Goal: Navigation & Orientation: Find specific page/section

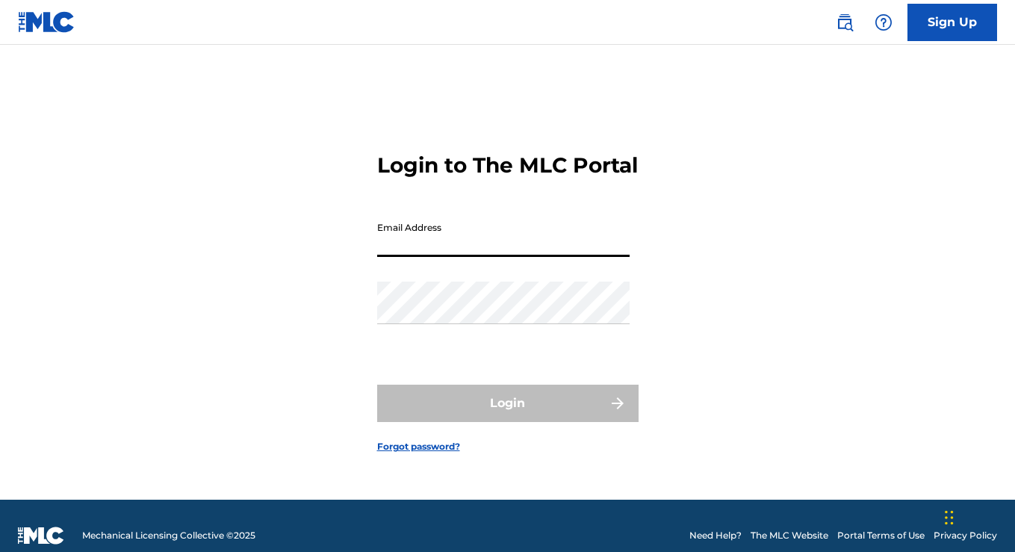
click at [573, 257] on input "Email Address" at bounding box center [503, 235] width 252 height 43
type input "[EMAIL_ADDRESS][DOMAIN_NAME]"
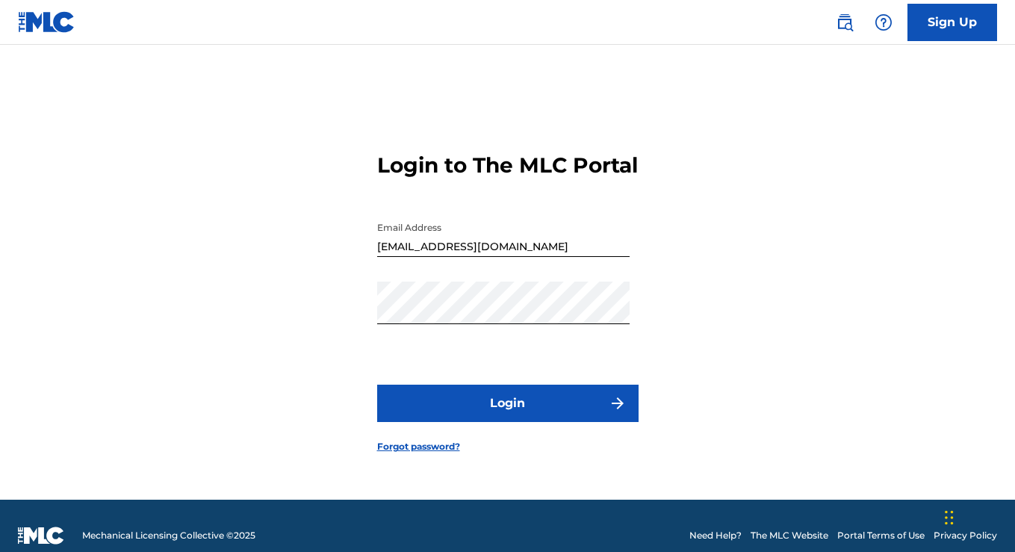
click at [512, 404] on button "Login" at bounding box center [507, 403] width 261 height 37
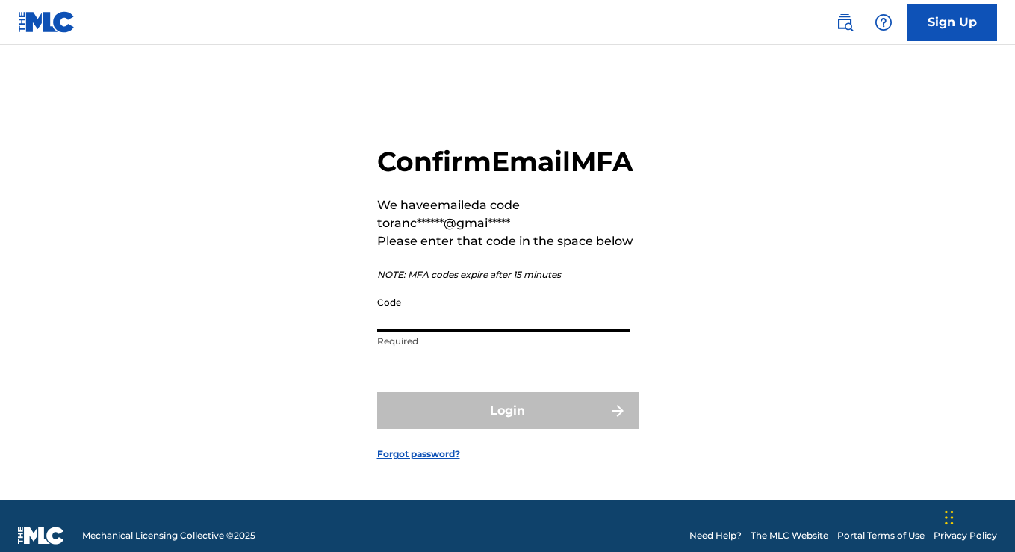
click at [531, 317] on input "Code" at bounding box center [503, 310] width 252 height 43
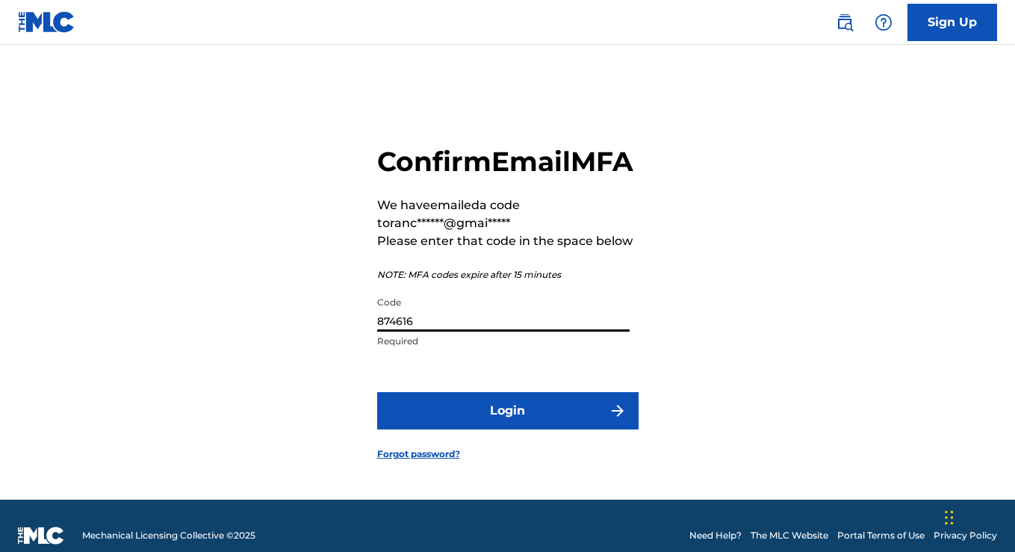
type input "874616"
click at [530, 418] on button "Login" at bounding box center [507, 410] width 261 height 37
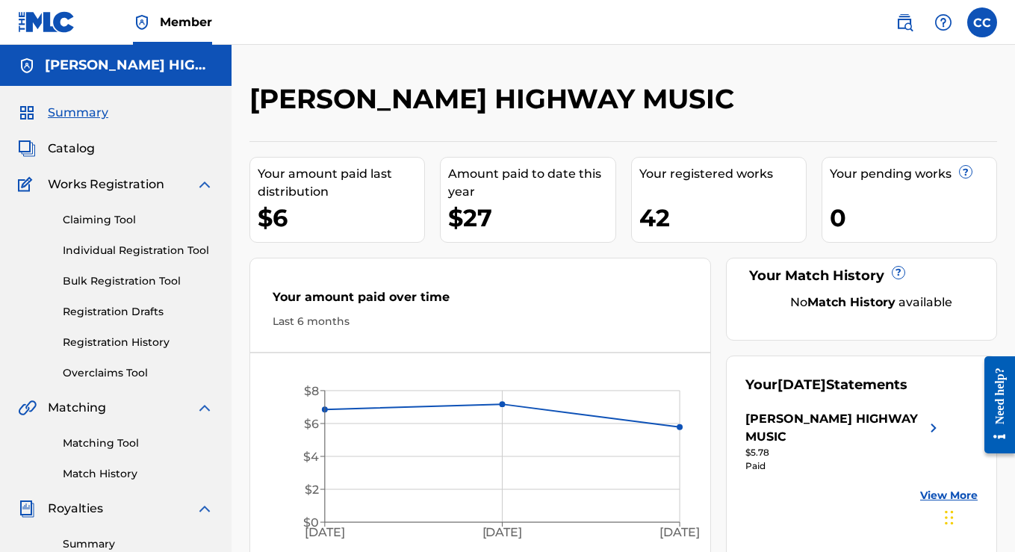
click at [942, 19] on img at bounding box center [943, 22] width 18 height 18
click at [913, 66] on link "Contact us" at bounding box center [943, 63] width 127 height 36
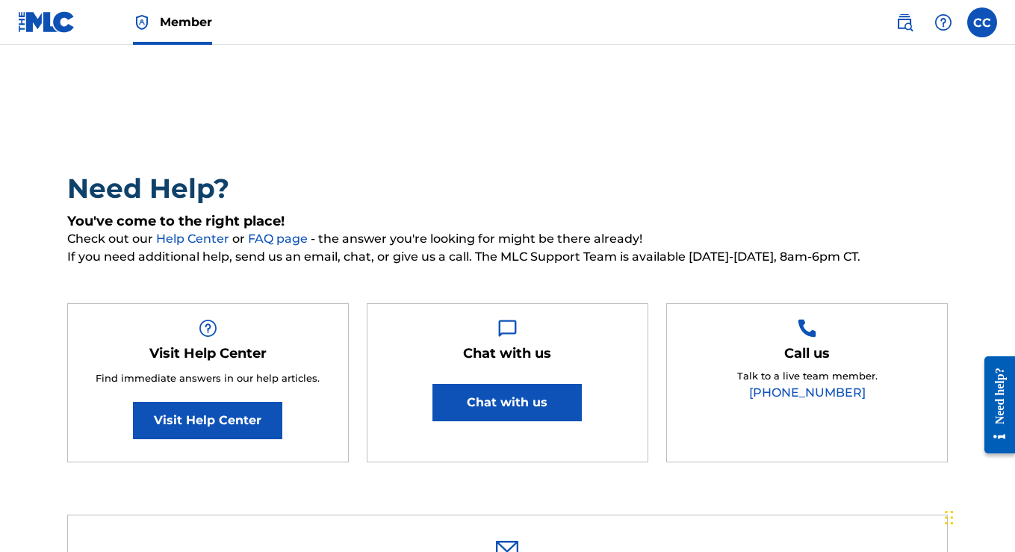
click at [192, 24] on span "Member" at bounding box center [186, 21] width 52 height 17
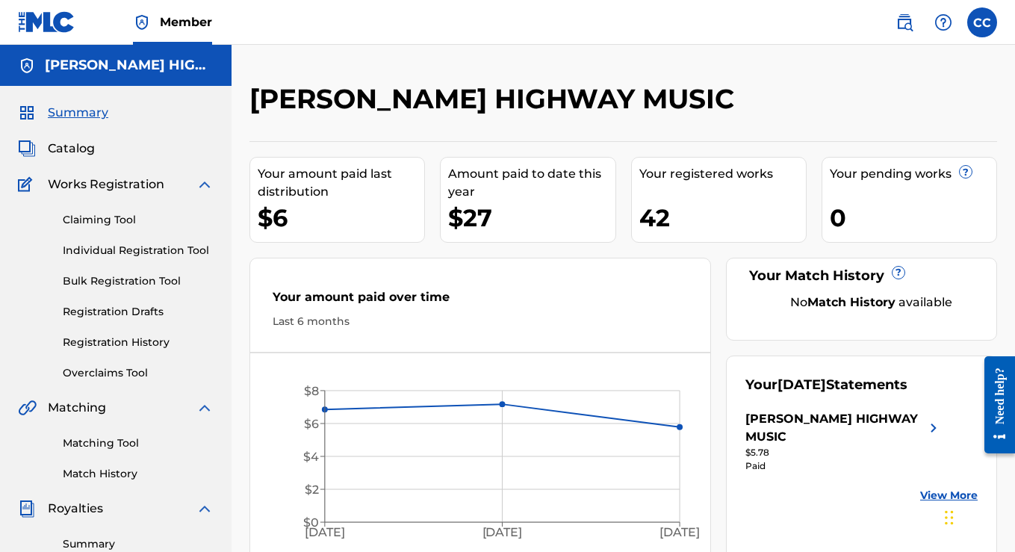
click at [74, 148] on span "Catalog" at bounding box center [71, 149] width 47 height 18
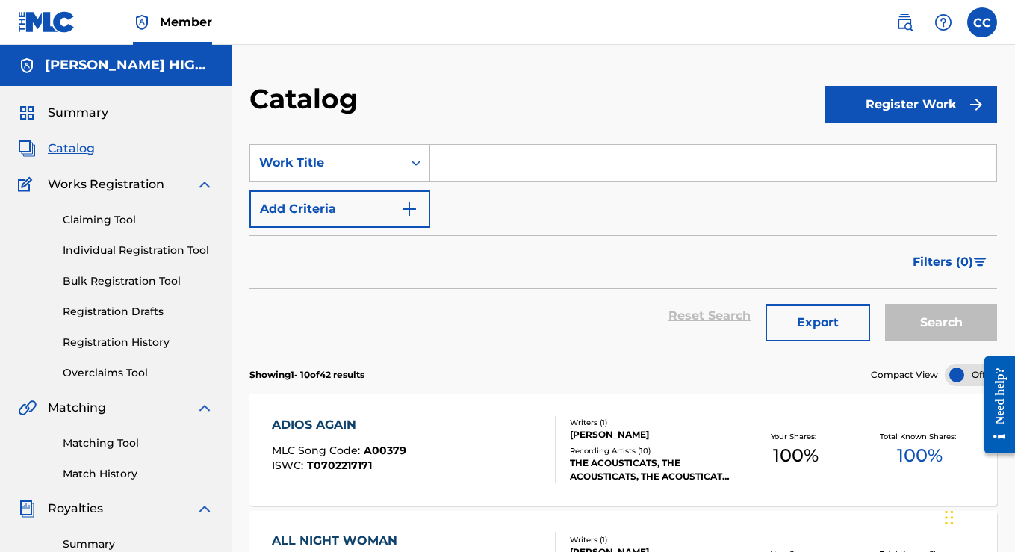
click at [639, 456] on div "THE ACOUSTICATS, THE ACOUSTICATS, THE ACOUSTICATS, THE ACOUSTICATS, THE ACOUSTI…" at bounding box center [652, 469] width 164 height 27
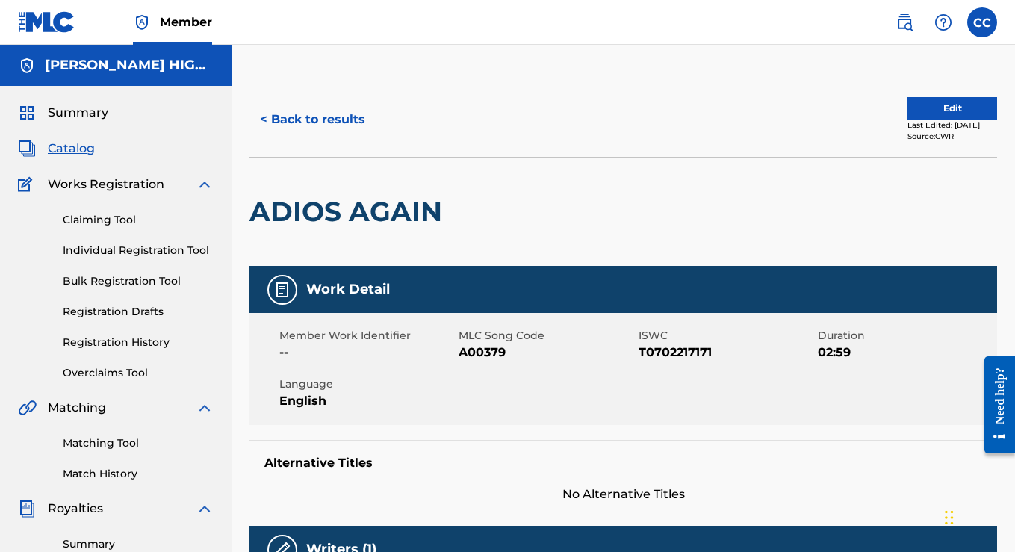
click at [84, 111] on span "Summary" at bounding box center [78, 113] width 60 height 18
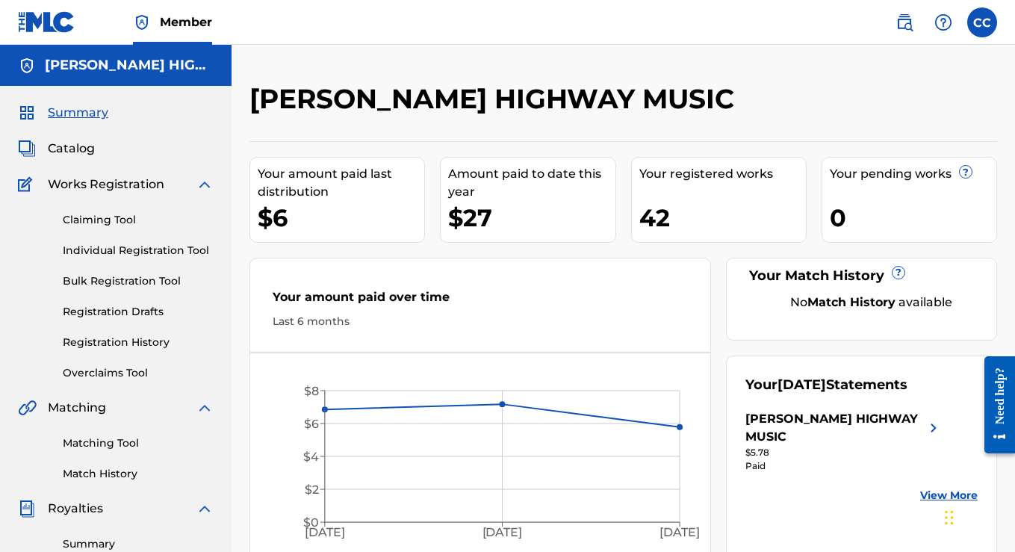
click at [78, 146] on span "Catalog" at bounding box center [71, 149] width 47 height 18
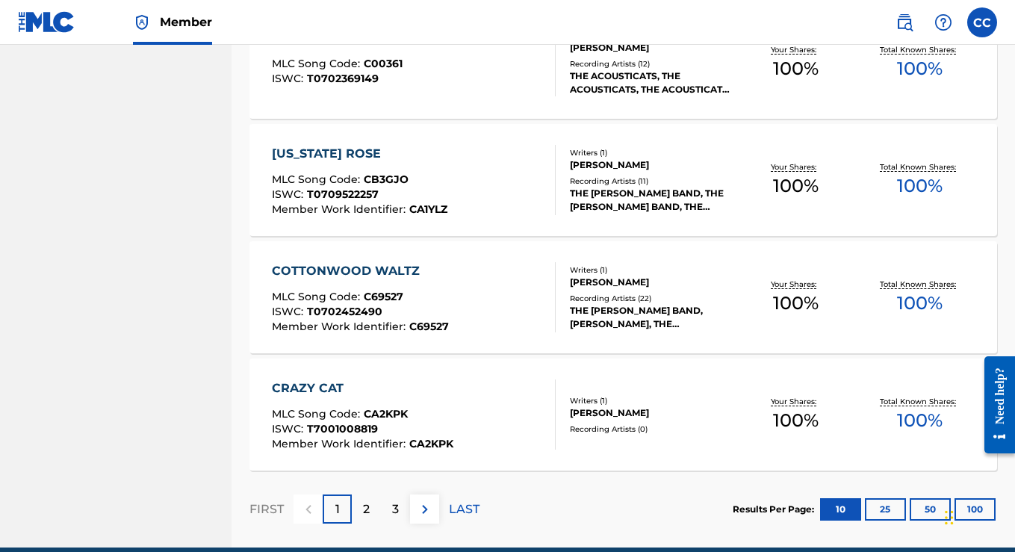
scroll to position [1158, 0]
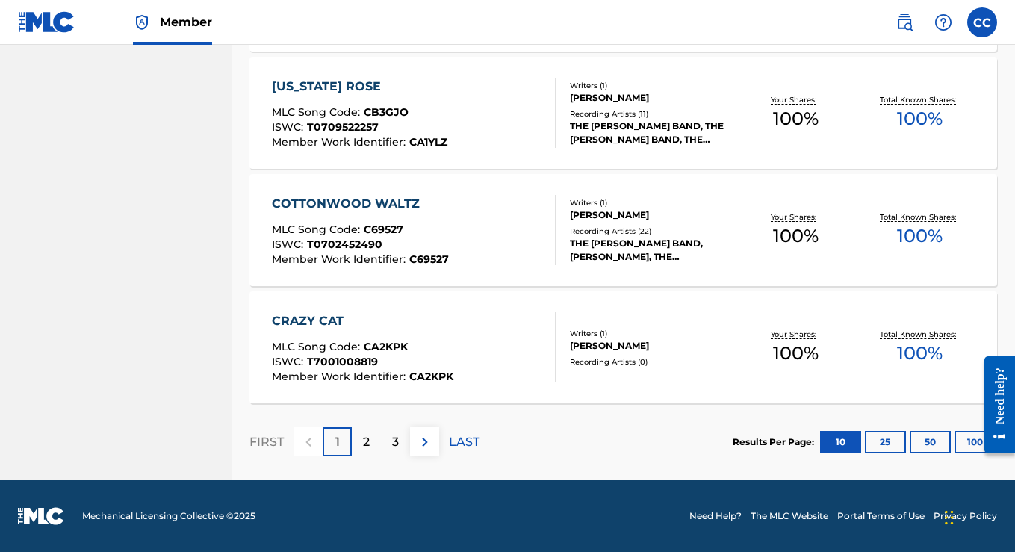
click at [364, 441] on p "2" at bounding box center [366, 442] width 7 height 18
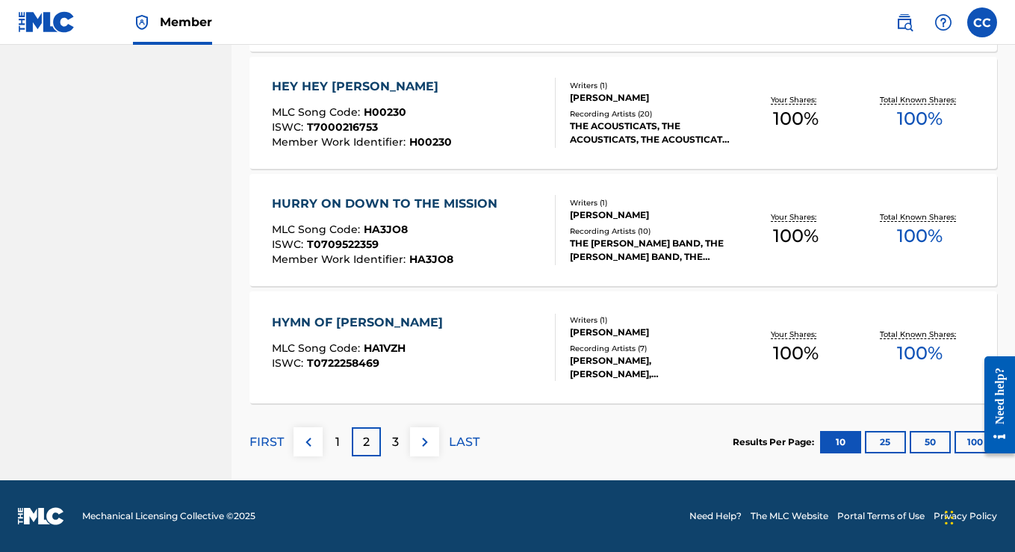
click at [389, 439] on div "3" at bounding box center [395, 441] width 29 height 29
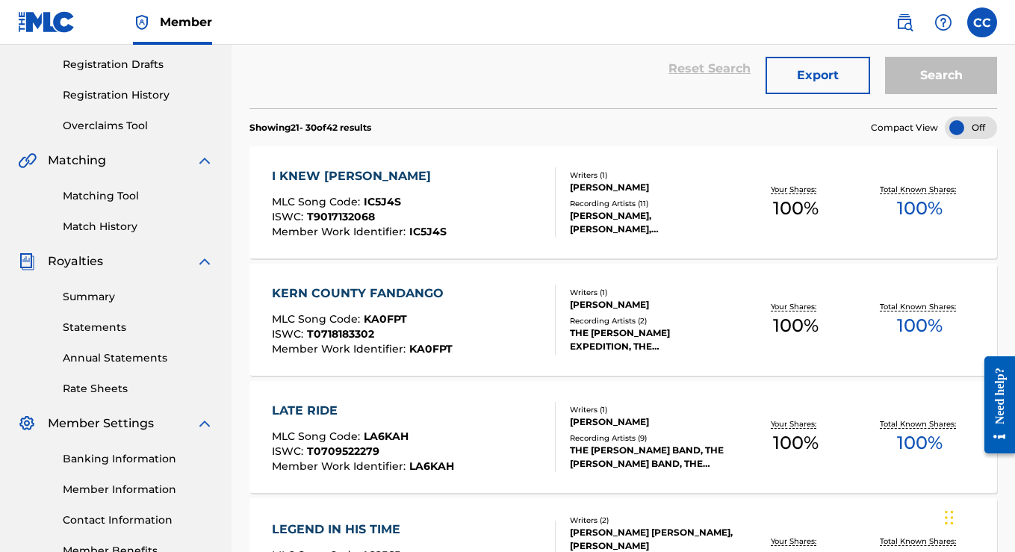
scroll to position [249, 0]
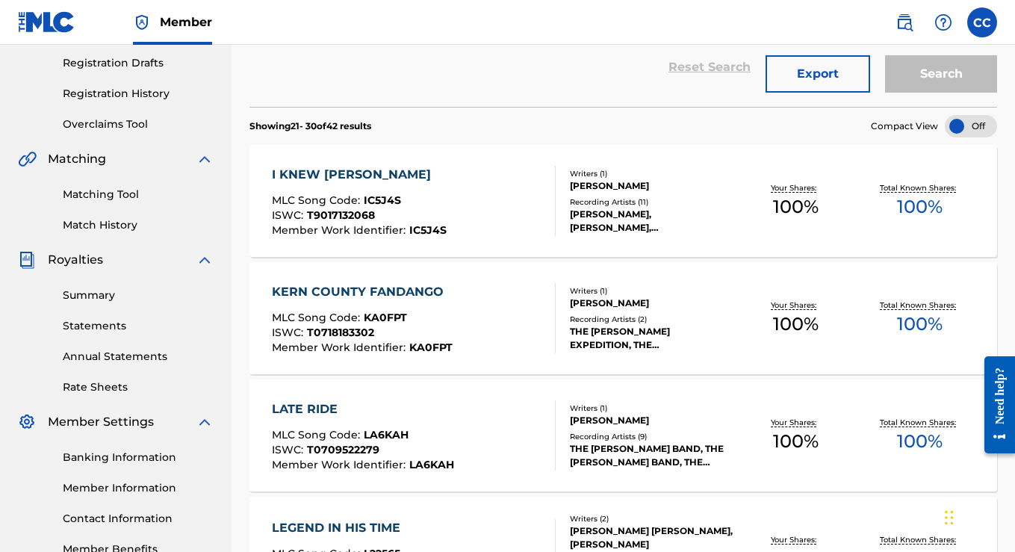
click at [403, 297] on div "KERN COUNTY FANDANGO" at bounding box center [362, 292] width 181 height 18
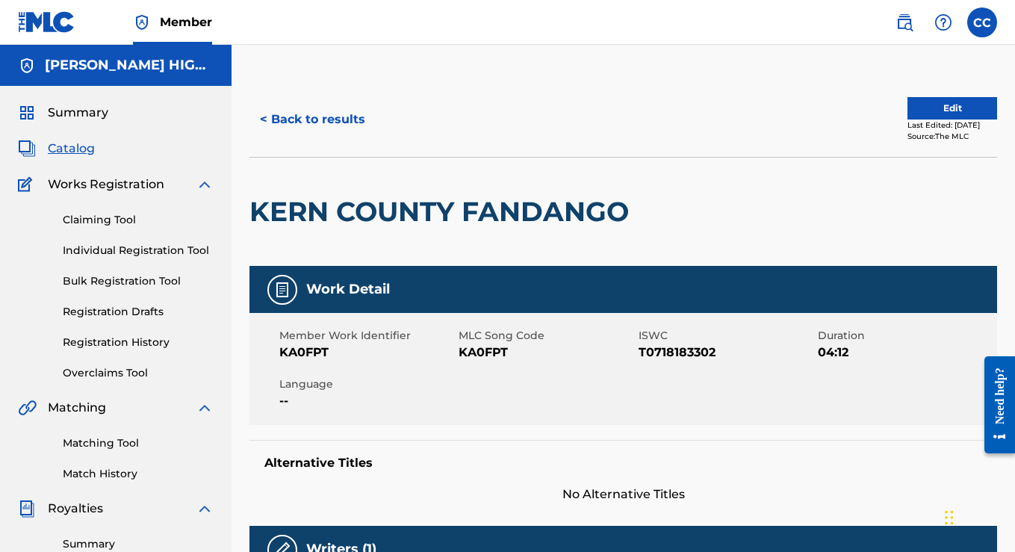
click at [74, 143] on span "Catalog" at bounding box center [71, 149] width 47 height 18
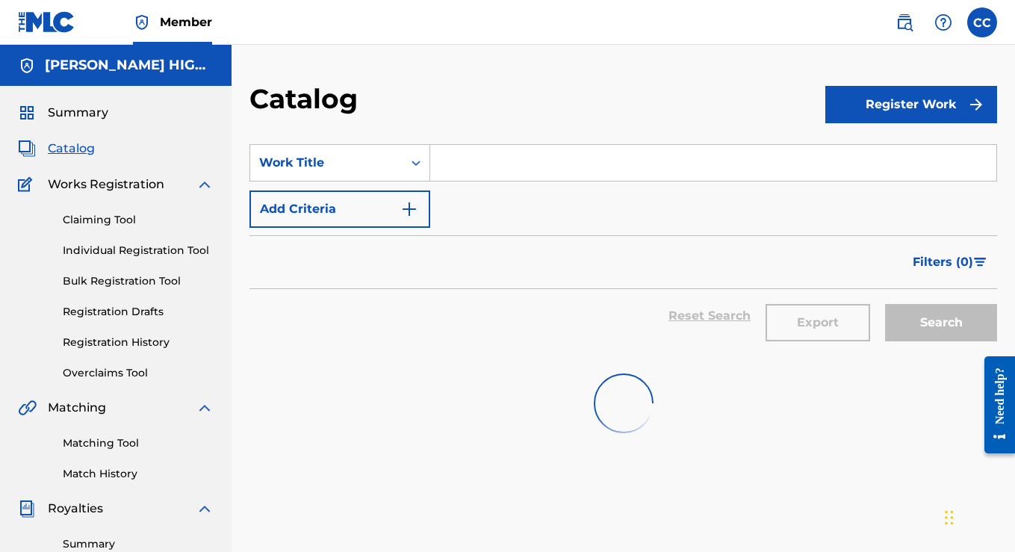
click at [86, 144] on span "Catalog" at bounding box center [71, 149] width 47 height 18
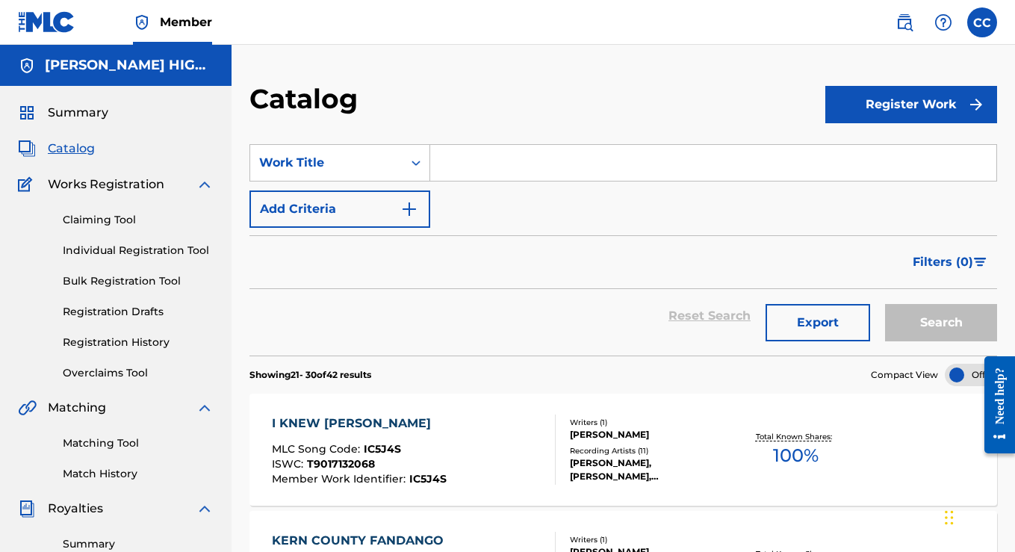
click at [103, 477] on link "Match History" at bounding box center [138, 474] width 151 height 16
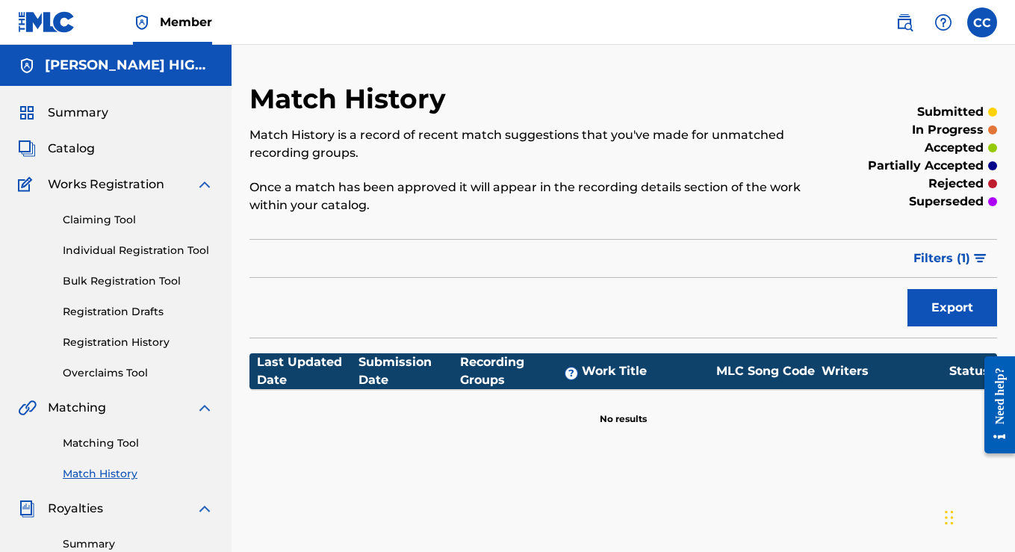
click at [698, 65] on div "Match History Match History is a record of recent match suggestions that you've…" at bounding box center [623, 434] width 783 height 779
click at [63, 118] on span "Summary" at bounding box center [78, 113] width 60 height 18
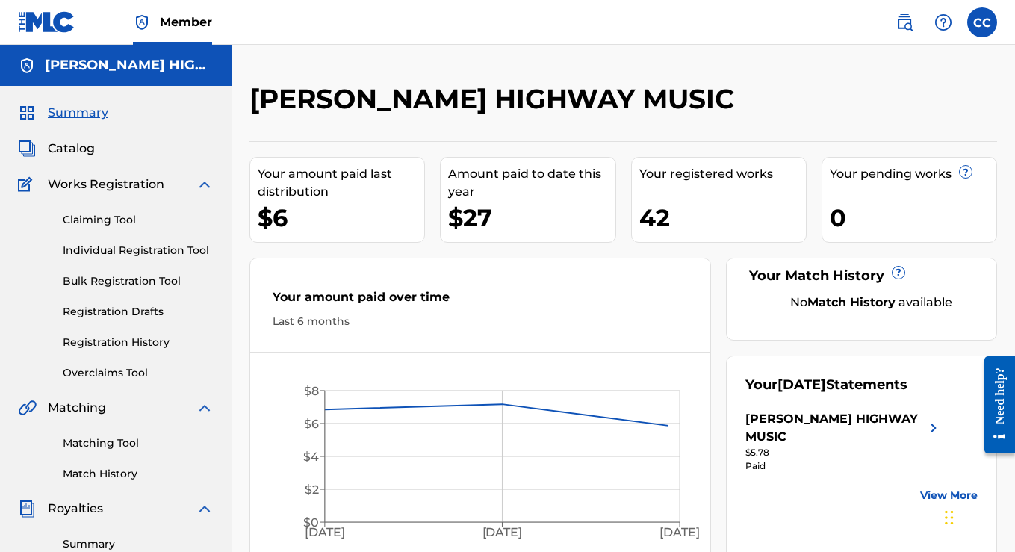
click at [72, 152] on span "Catalog" at bounding box center [71, 149] width 47 height 18
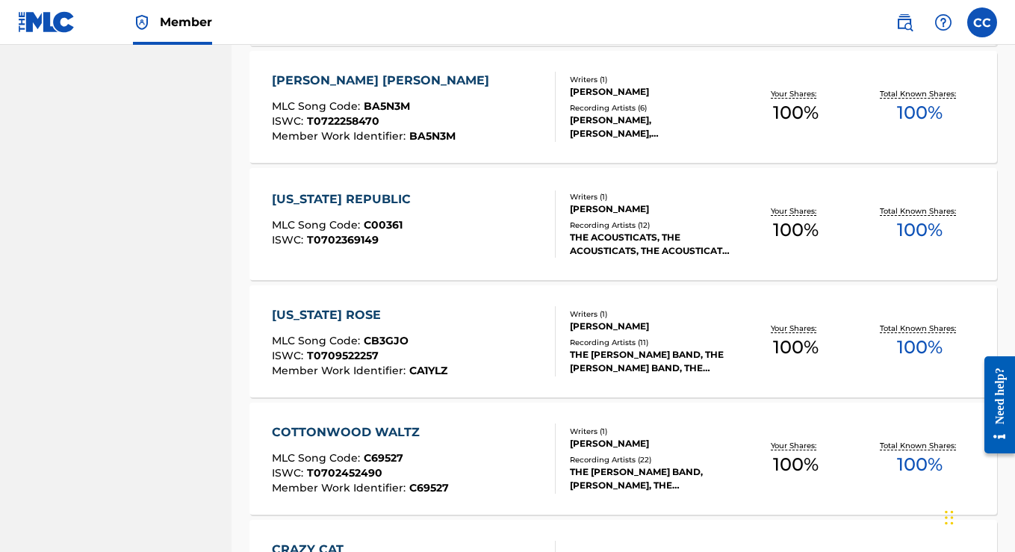
scroll to position [1158, 0]
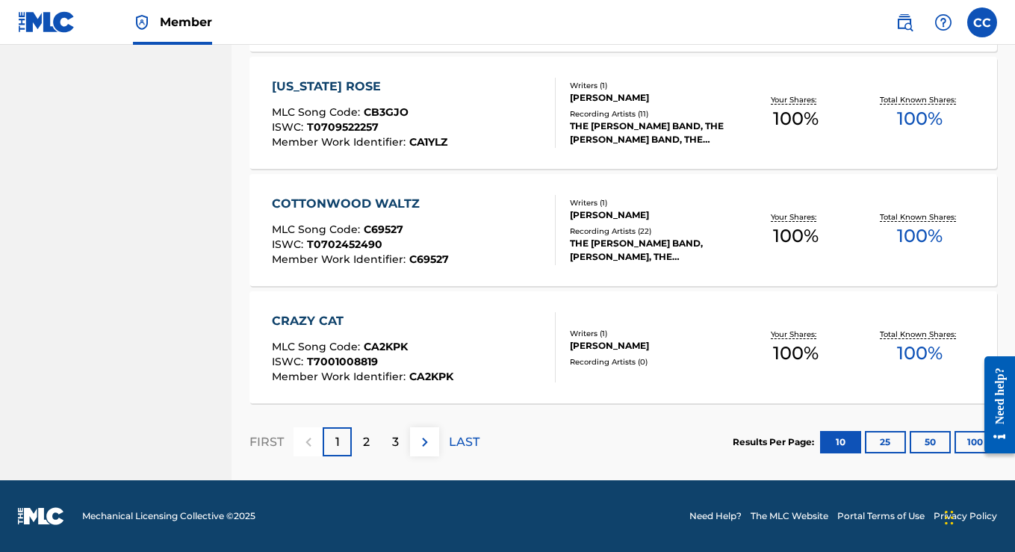
click at [365, 438] on p "2" at bounding box center [366, 442] width 7 height 18
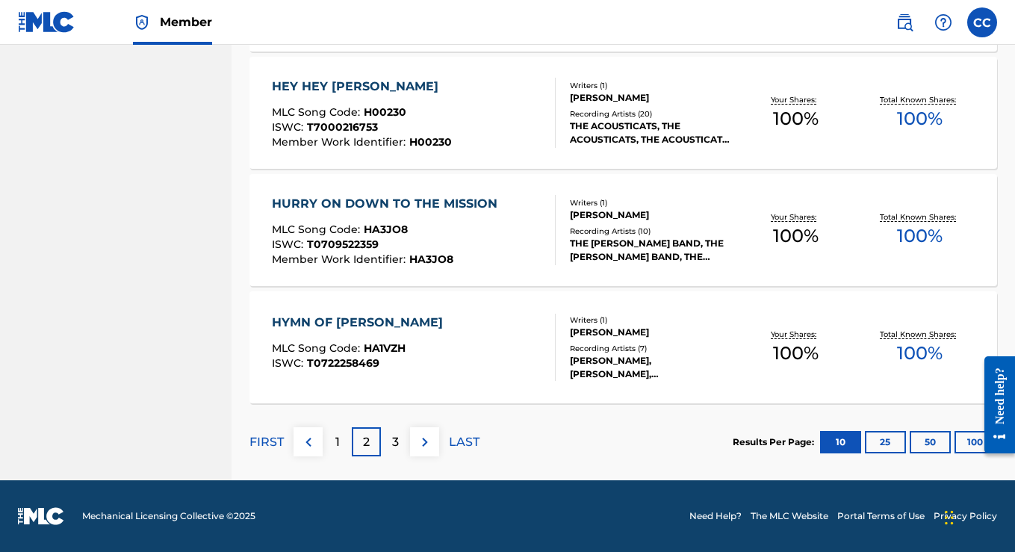
click at [925, 437] on button "50" at bounding box center [930, 442] width 41 height 22
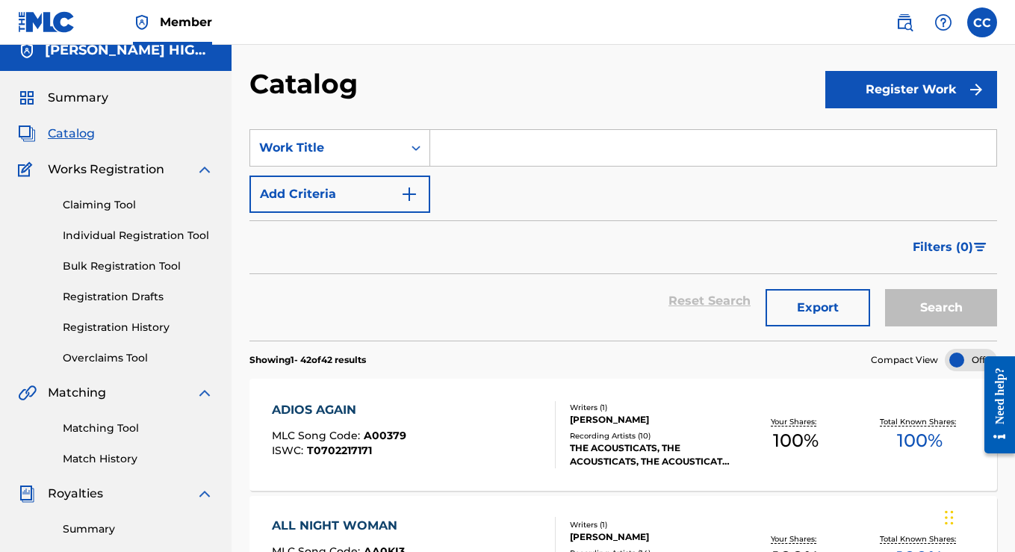
scroll to position [0, 0]
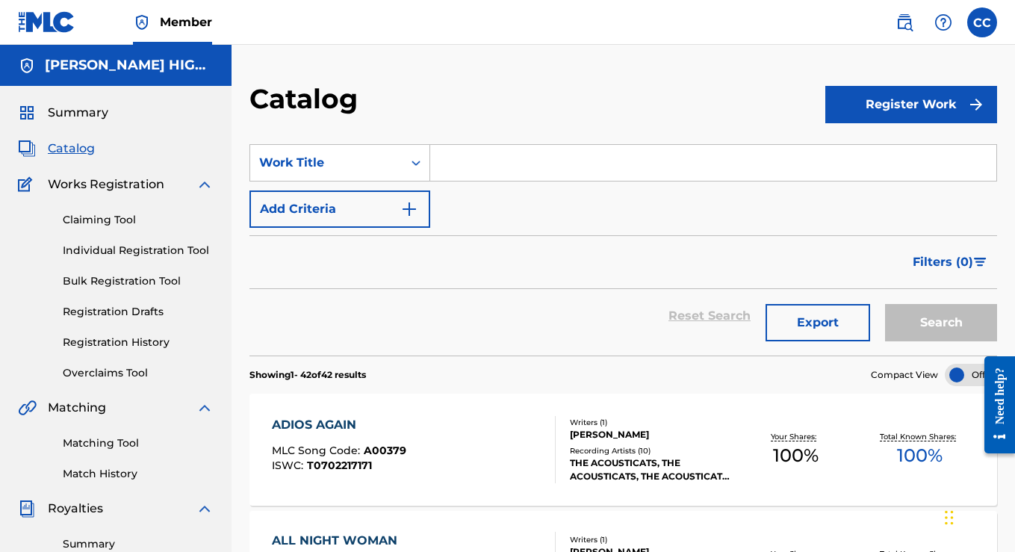
click at [77, 146] on span "Catalog" at bounding box center [71, 149] width 47 height 18
click at [70, 106] on span "Summary" at bounding box center [78, 113] width 60 height 18
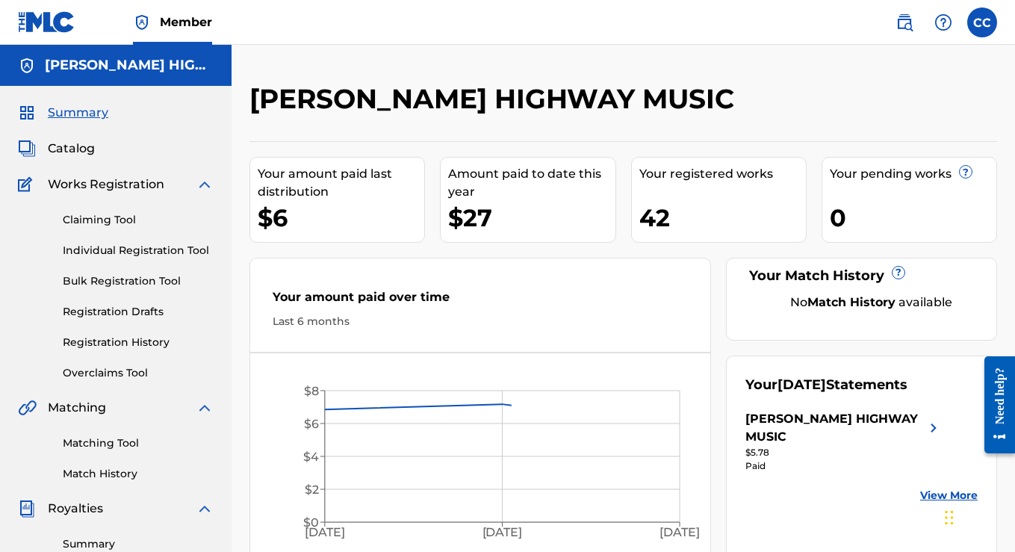
click at [75, 148] on span "Catalog" at bounding box center [71, 149] width 47 height 18
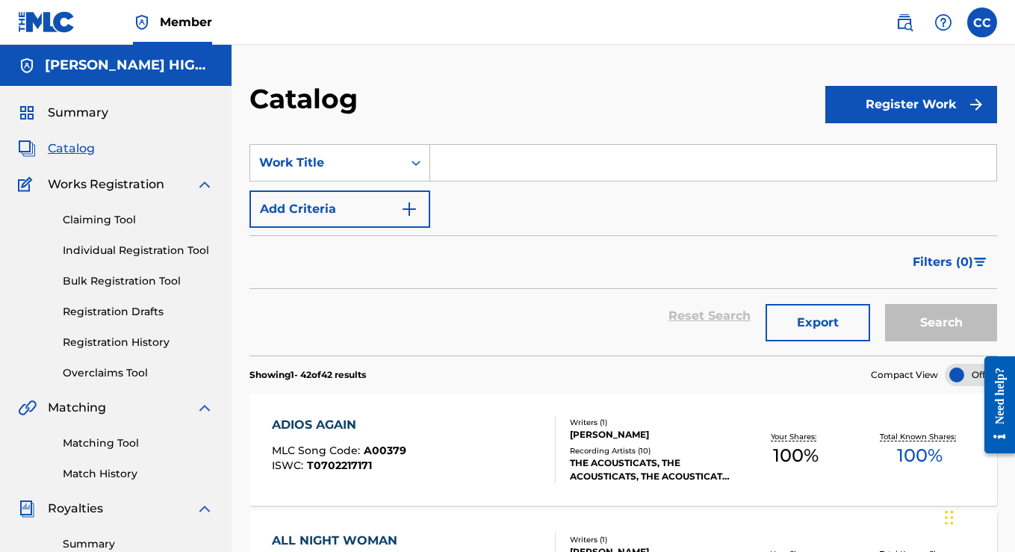
click at [990, 18] on label at bounding box center [982, 22] width 30 height 30
click at [982, 22] on input "CC [PERSON_NAME] [EMAIL_ADDRESS][DOMAIN_NAME] Notification Preferences Profile …" at bounding box center [982, 22] width 0 height 0
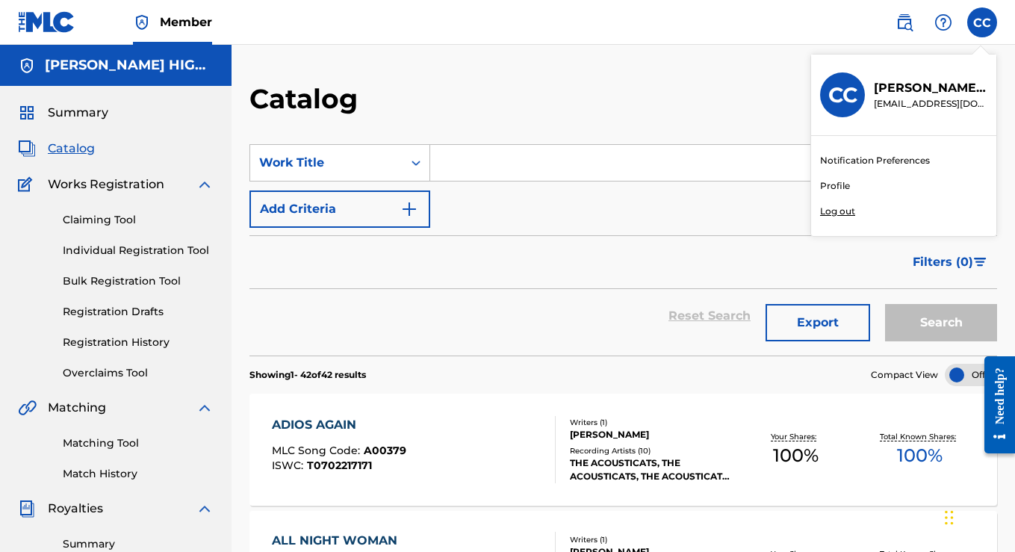
click at [834, 187] on link "Profile" at bounding box center [835, 185] width 30 height 13
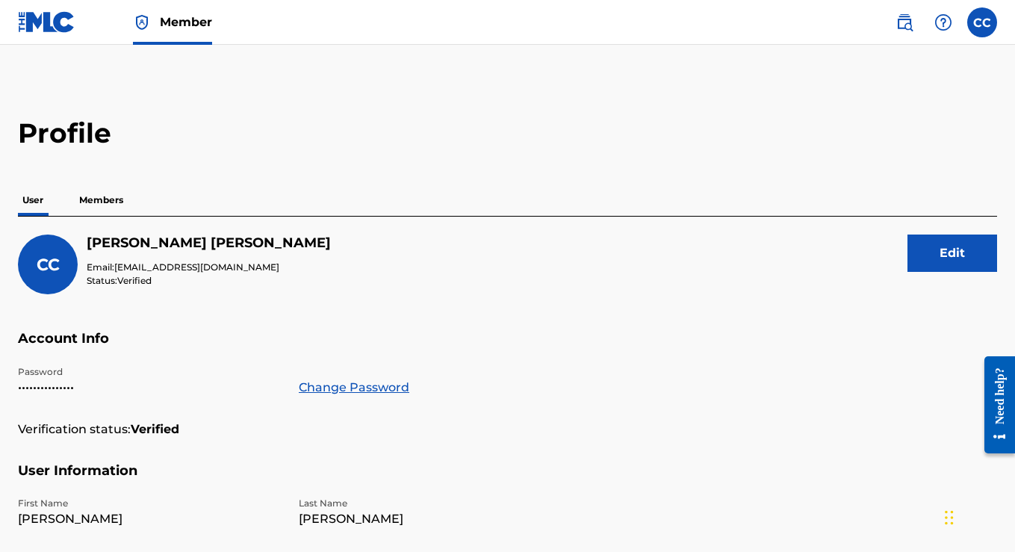
click at [984, 21] on label at bounding box center [982, 22] width 30 height 30
click at [982, 22] on input "CC [PERSON_NAME] [EMAIL_ADDRESS][DOMAIN_NAME] Notification Preferences Profile …" at bounding box center [982, 22] width 0 height 0
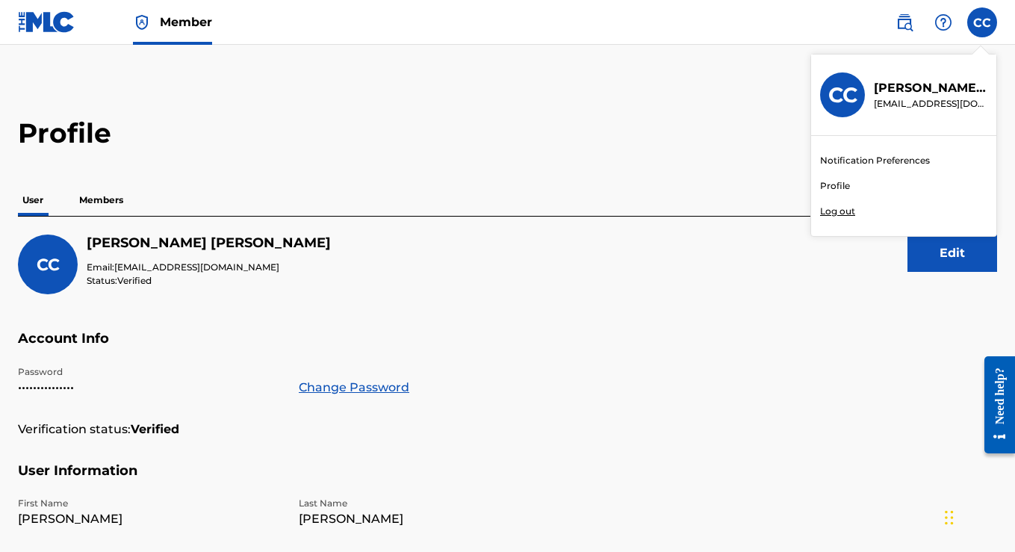
click at [847, 90] on h3 "CC" at bounding box center [842, 95] width 29 height 26
click at [982, 22] on input "CC [PERSON_NAME] [EMAIL_ADDRESS][DOMAIN_NAME] Notification Preferences Profile …" at bounding box center [982, 22] width 0 height 0
click at [890, 97] on p "[EMAIL_ADDRESS][DOMAIN_NAME]" at bounding box center [931, 103] width 114 height 13
click at [982, 22] on input "CC [PERSON_NAME] [EMAIL_ADDRESS][DOMAIN_NAME] Notification Preferences Profile …" at bounding box center [982, 22] width 0 height 0
click at [840, 95] on h3 "CC" at bounding box center [842, 95] width 29 height 26
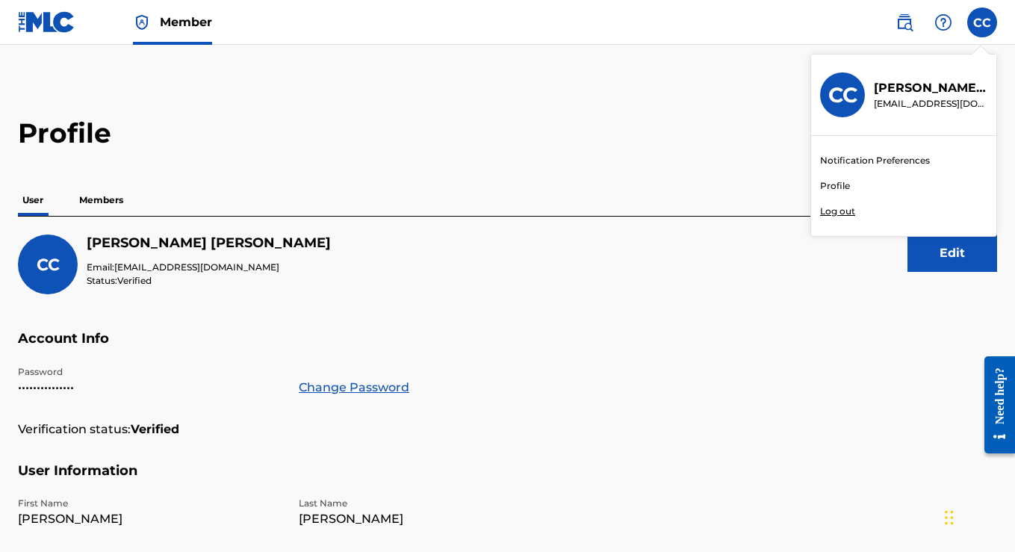
click at [982, 22] on input "CC [PERSON_NAME] [EMAIL_ADDRESS][DOMAIN_NAME] Notification Preferences Profile …" at bounding box center [982, 22] width 0 height 0
click at [840, 95] on h3 "CC" at bounding box center [842, 95] width 29 height 26
click at [982, 22] on input "CC [PERSON_NAME] [EMAIL_ADDRESS][DOMAIN_NAME] Notification Preferences Profile …" at bounding box center [982, 22] width 0 height 0
click at [836, 205] on p "Log out" at bounding box center [837, 211] width 35 height 13
click at [982, 22] on input "CC [PERSON_NAME] [EMAIL_ADDRESS][DOMAIN_NAME] Notification Preferences Profile …" at bounding box center [982, 22] width 0 height 0
